Goal: Task Accomplishment & Management: Manage account settings

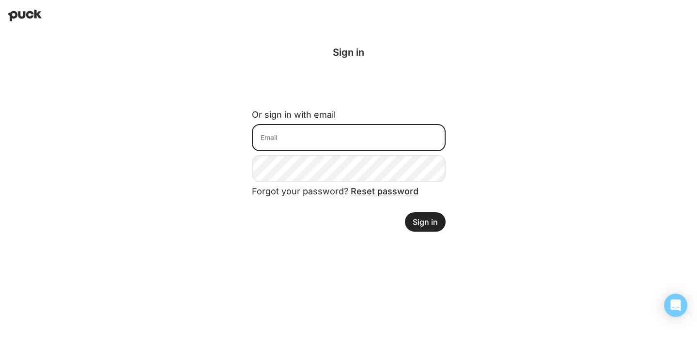
type input "grace@joinbloomhr.com"
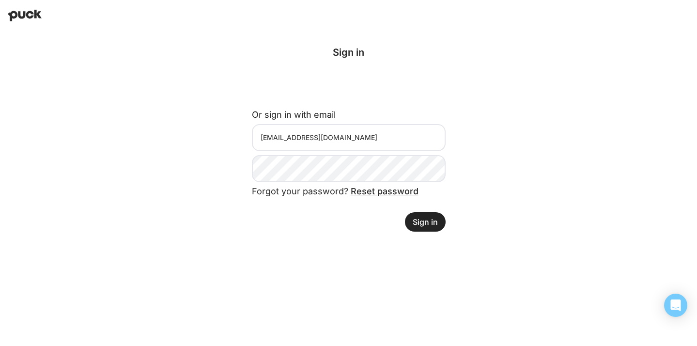
click at [433, 222] on button "Sign in" at bounding box center [425, 221] width 41 height 19
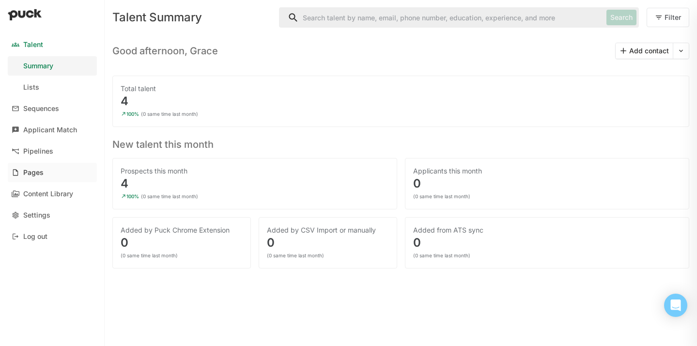
click at [41, 172] on div "Pages" at bounding box center [33, 173] width 20 height 8
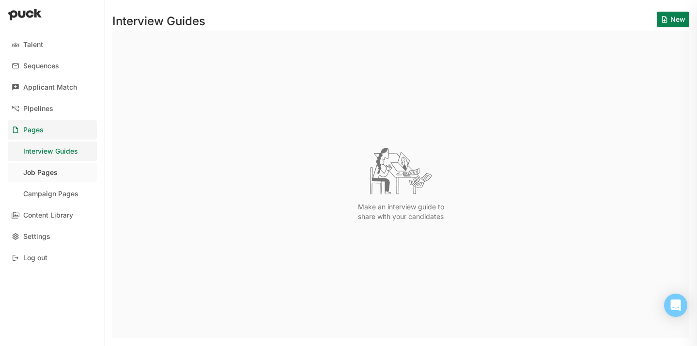
click at [53, 173] on div "Job Pages" at bounding box center [40, 173] width 34 height 8
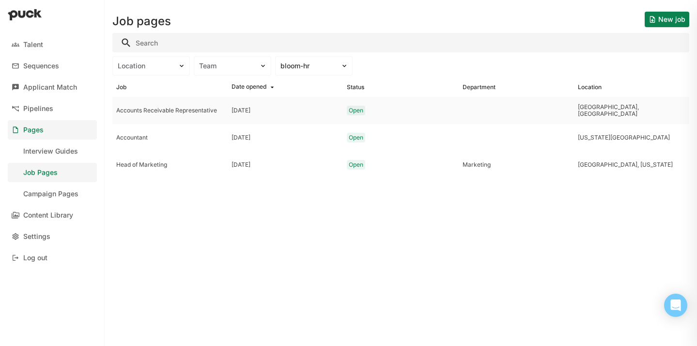
click at [565, 106] on div at bounding box center [516, 110] width 115 height 27
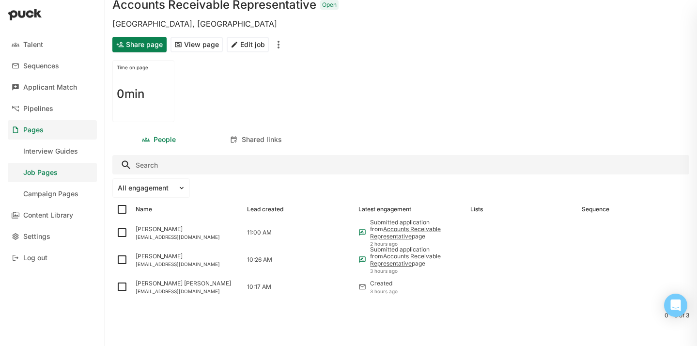
scroll to position [41, 0]
click at [316, 235] on div "11:00 AM" at bounding box center [298, 231] width 111 height 27
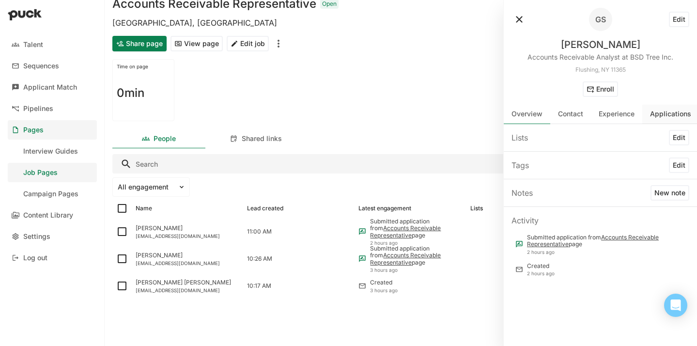
click at [652, 115] on div "Applications" at bounding box center [670, 114] width 41 height 8
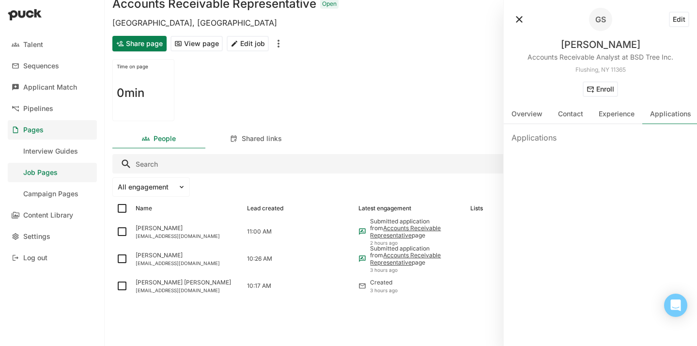
click at [519, 22] on button at bounding box center [520, 20] width 16 height 16
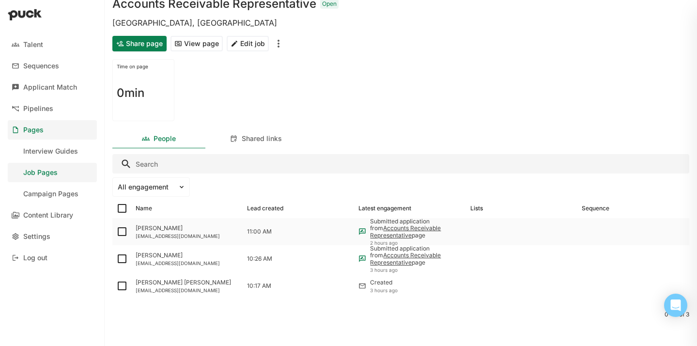
click at [141, 234] on div "[EMAIL_ADDRESS][DOMAIN_NAME]" at bounding box center [188, 236] width 104 height 6
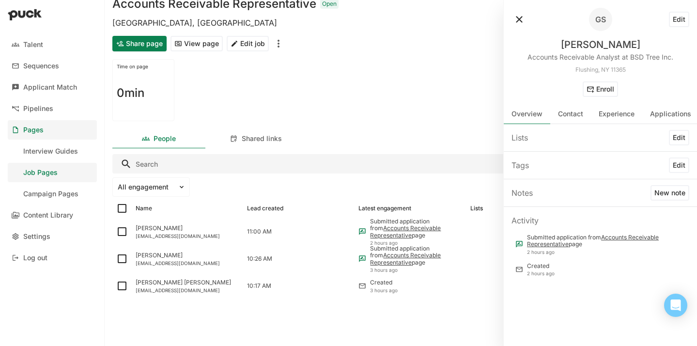
click at [614, 237] on link "Accounts Receivable Representative" at bounding box center [593, 241] width 132 height 14
click at [195, 48] on button "View page" at bounding box center [197, 44] width 52 height 16
click at [417, 96] on div "Time on page 0min" at bounding box center [400, 90] width 577 height 70
click at [519, 17] on button at bounding box center [520, 20] width 16 height 16
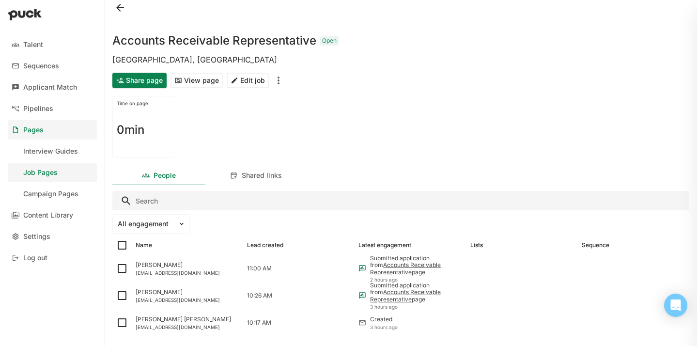
scroll to position [2, 0]
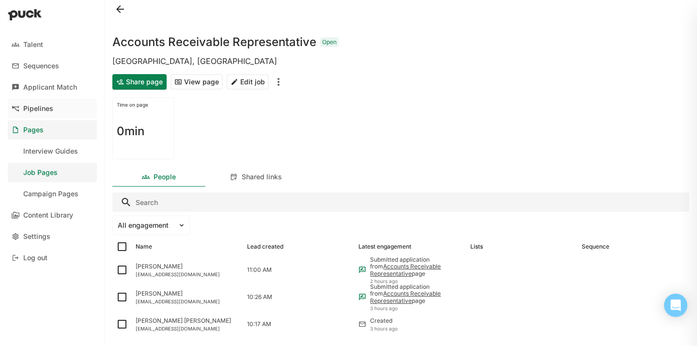
click at [53, 105] on link "Pipelines" at bounding box center [52, 108] width 89 height 19
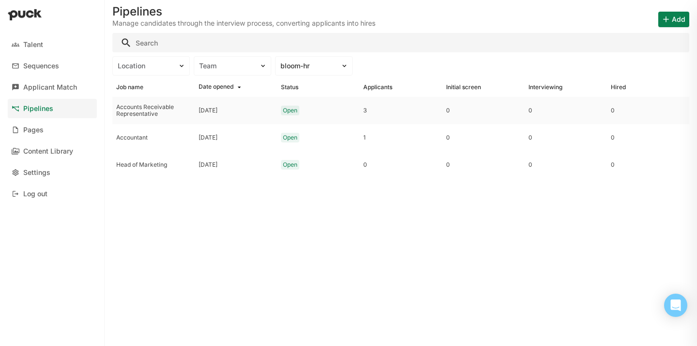
click at [165, 113] on div "Accounts Receivable Representative" at bounding box center [153, 111] width 75 height 14
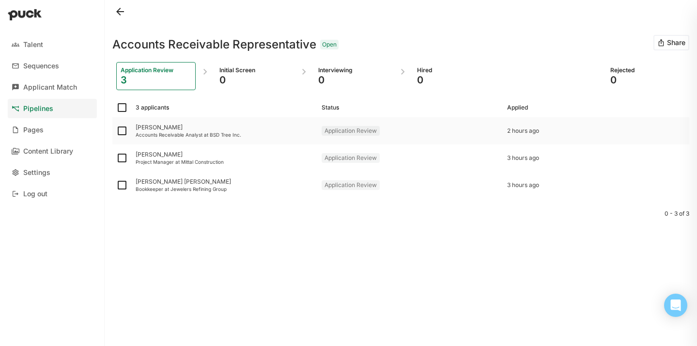
click at [167, 129] on div "[PERSON_NAME]" at bounding box center [225, 127] width 178 height 7
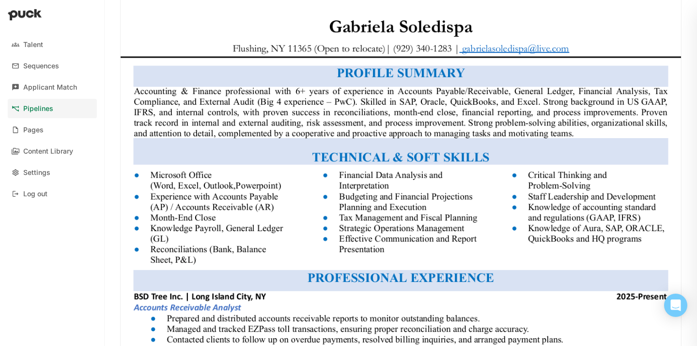
scroll to position [49, 0]
